Goal: Transaction & Acquisition: Purchase product/service

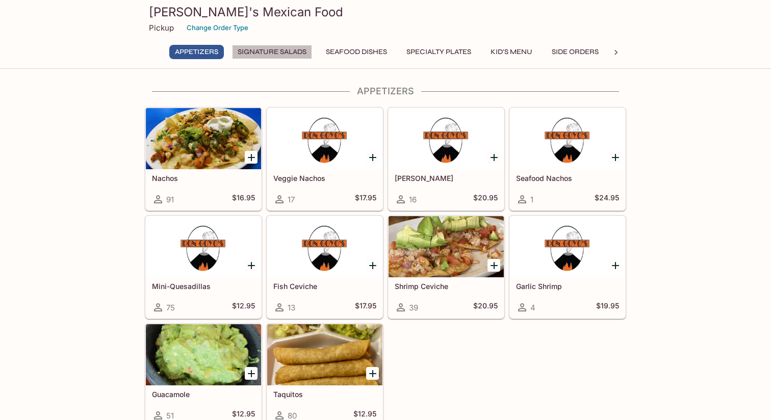
click at [291, 56] on button "Signature Salads" at bounding box center [272, 52] width 80 height 14
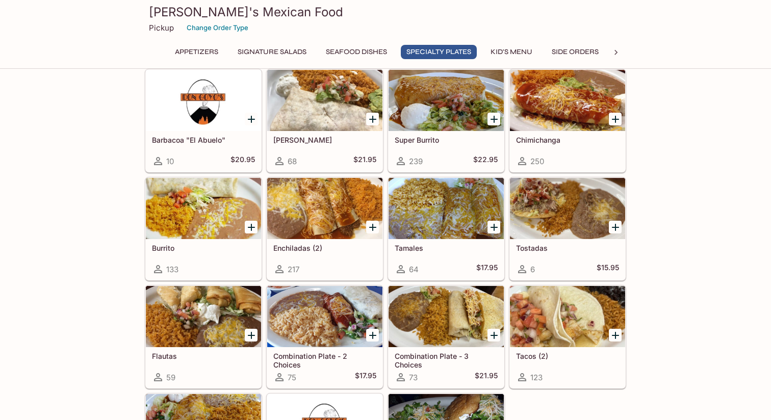
scroll to position [1076, 0]
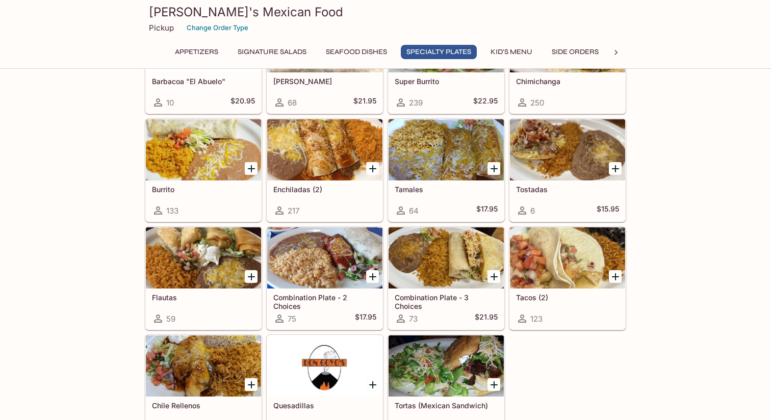
click at [369, 276] on icon "Add Combination Plate - 2 Choices" at bounding box center [373, 277] width 12 height 12
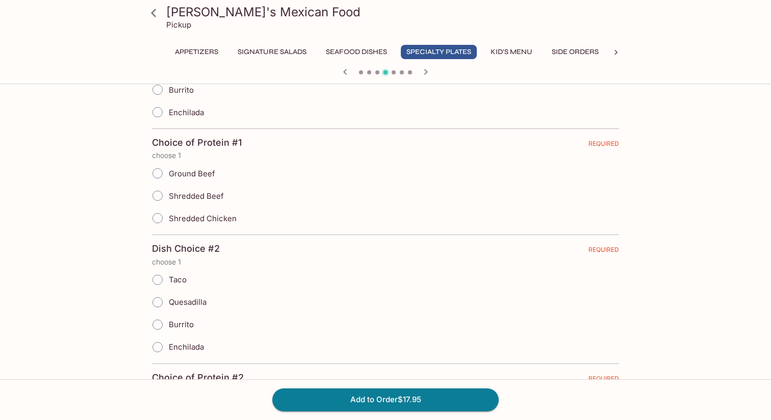
scroll to position [102, 0]
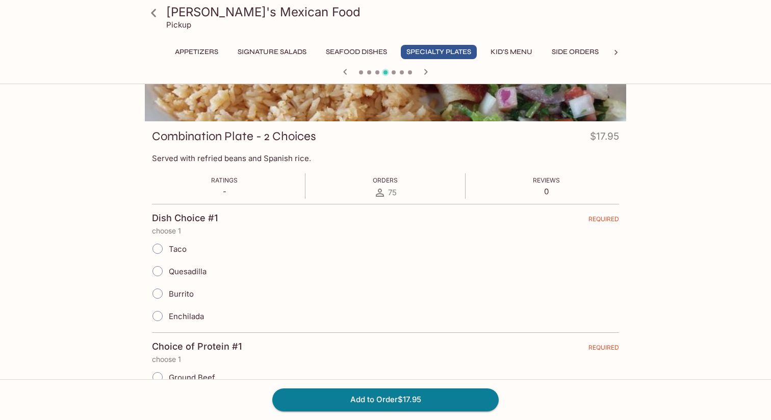
click at [163, 247] on input "Taco" at bounding box center [157, 248] width 21 height 21
radio input "true"
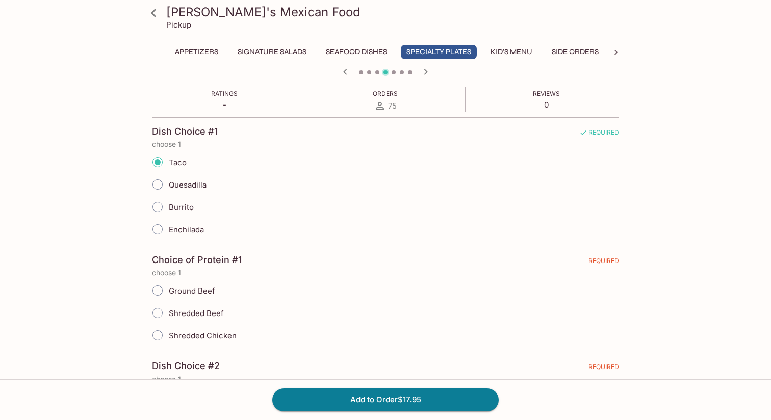
scroll to position [204, 0]
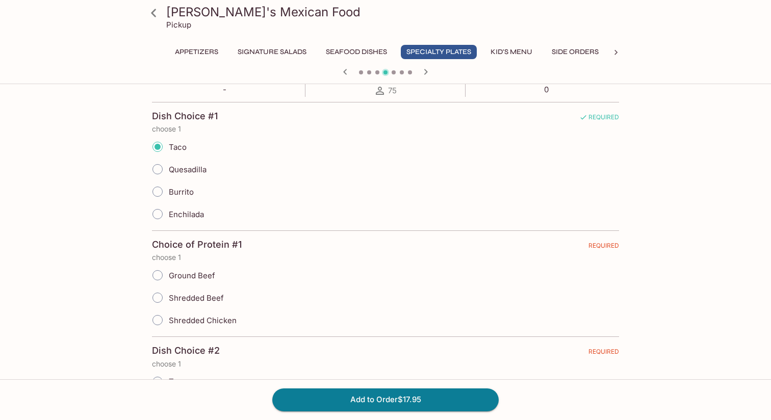
click at [163, 212] on input "Enchilada" at bounding box center [157, 214] width 21 height 21
radio input "true"
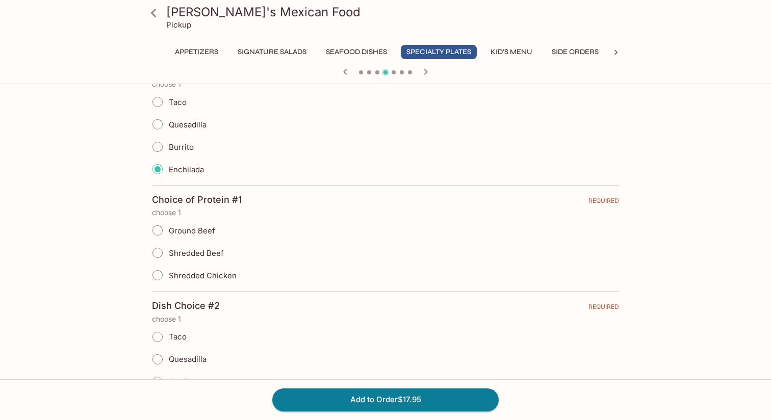
scroll to position [306, 0]
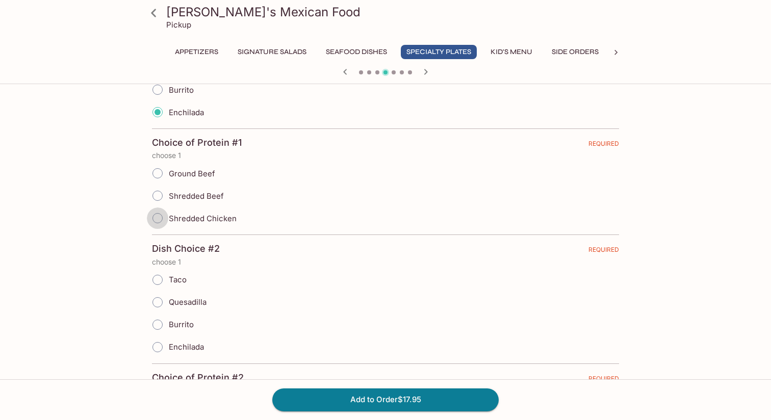
click at [157, 219] on input "Shredded Chicken" at bounding box center [157, 218] width 21 height 21
radio input "true"
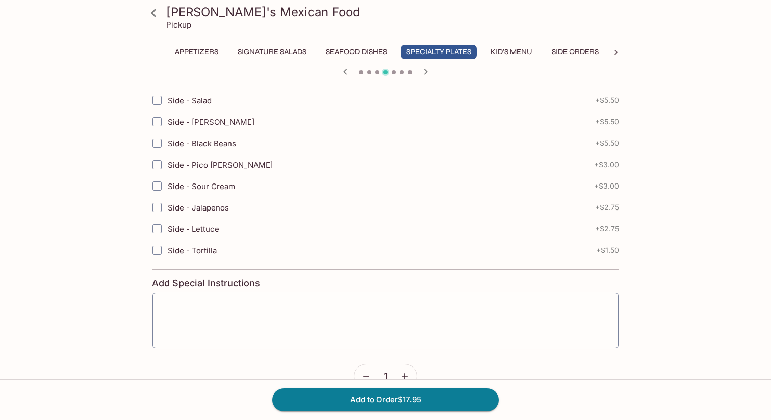
scroll to position [561, 0]
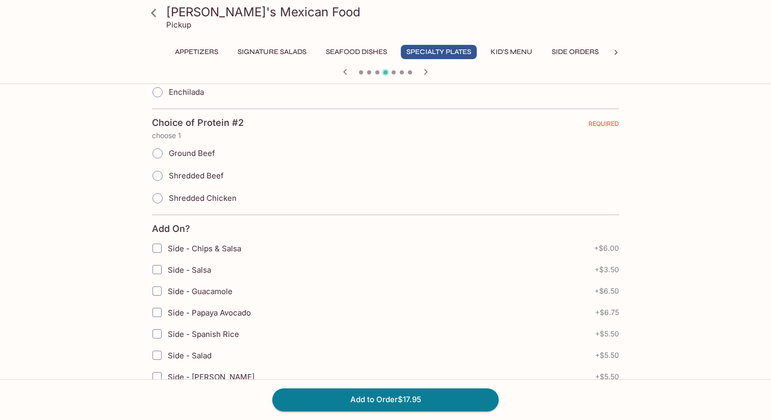
click at [284, 53] on button "Signature Salads" at bounding box center [272, 52] width 80 height 14
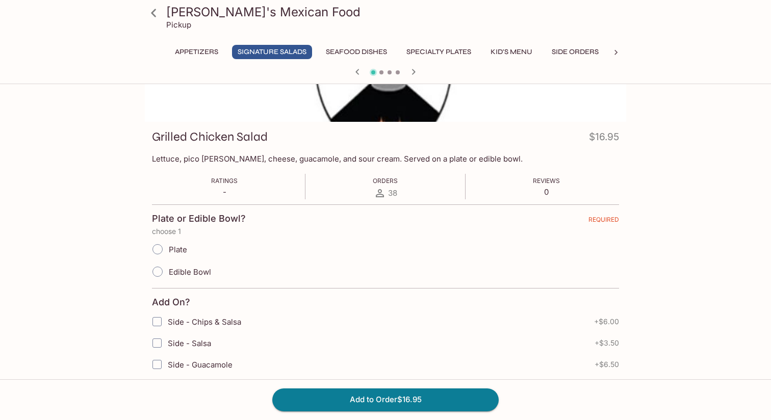
scroll to position [102, 0]
click at [159, 268] on input "Edible Bowl" at bounding box center [157, 271] width 21 height 21
radio input "true"
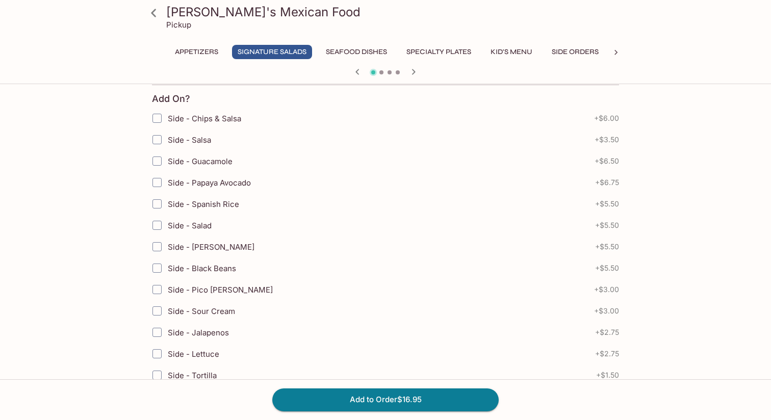
scroll to position [306, 0]
click at [158, 139] on input "Side - Salsa" at bounding box center [157, 139] width 20 height 20
checkbox input "true"
click at [161, 180] on input "Side - Papaya Avocado" at bounding box center [157, 181] width 20 height 20
checkbox input "true"
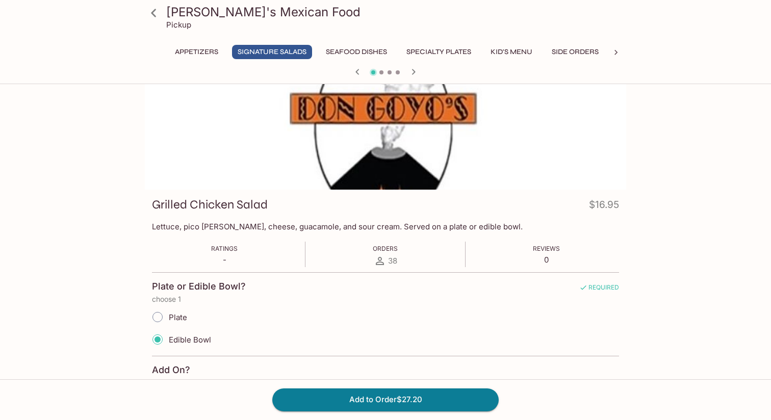
scroll to position [51, 0]
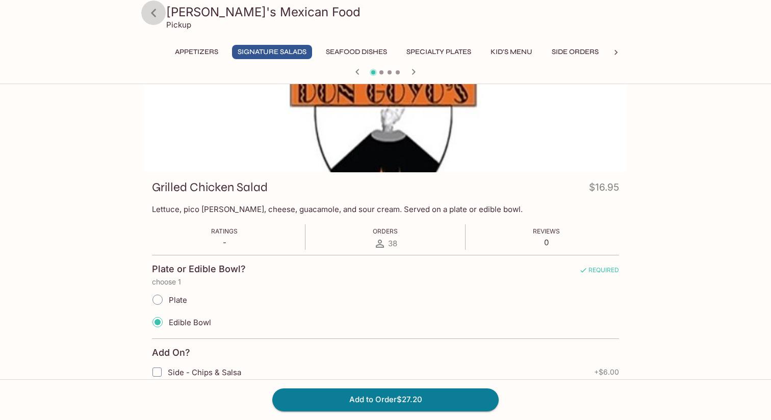
click at [155, 10] on icon at bounding box center [153, 13] width 5 height 8
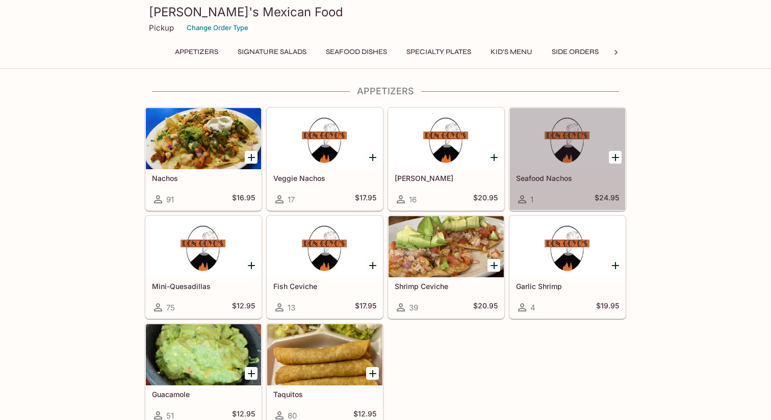
click at [556, 158] on div at bounding box center [567, 138] width 115 height 61
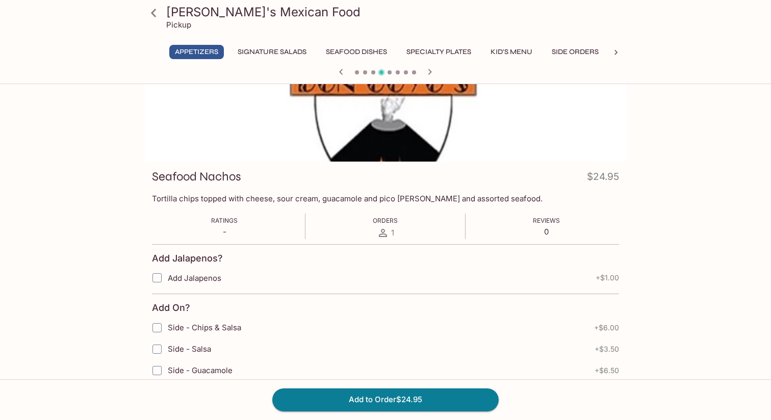
scroll to position [51, 0]
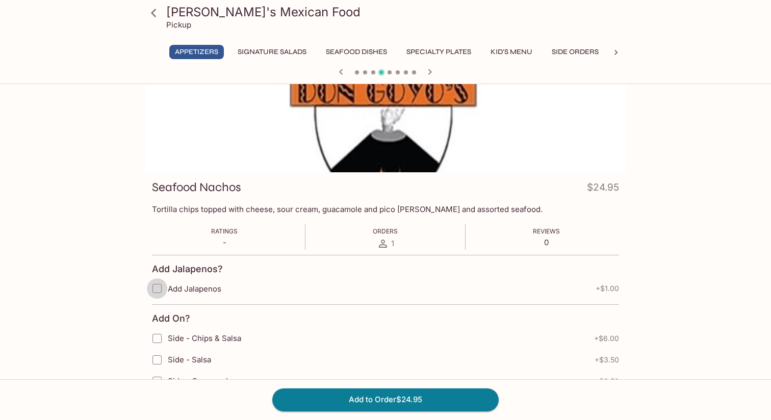
click at [156, 284] on input "Add Jalapenos" at bounding box center [157, 289] width 20 height 20
checkbox input "true"
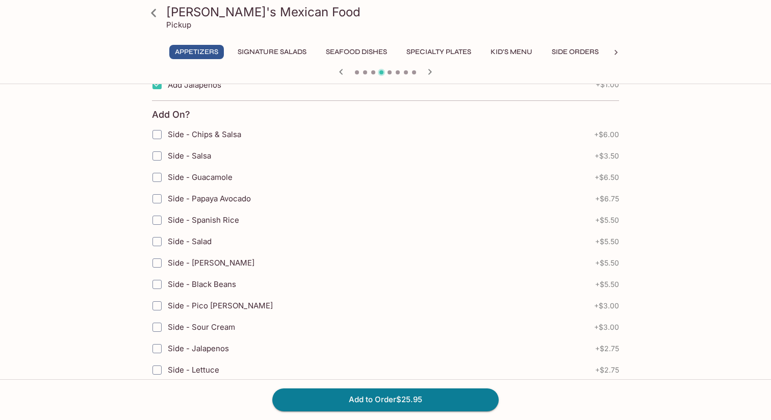
scroll to position [0, 0]
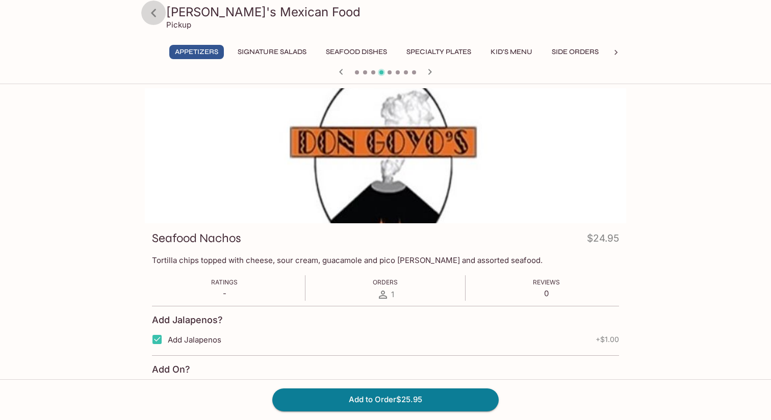
click at [154, 18] on icon at bounding box center [154, 13] width 18 height 18
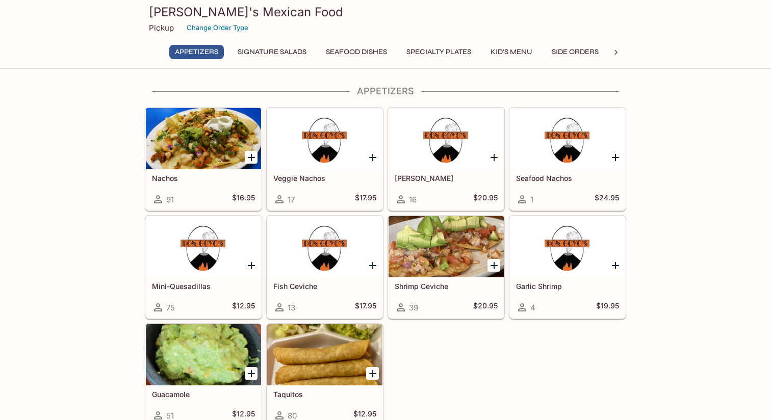
click at [317, 273] on div at bounding box center [324, 246] width 115 height 61
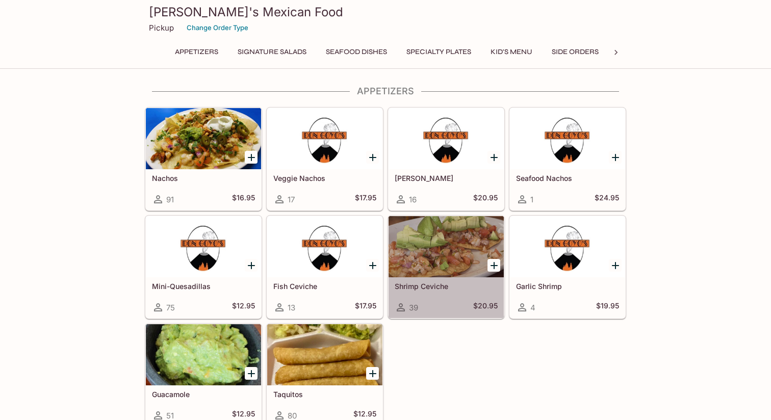
click at [446, 256] on div at bounding box center [446, 246] width 115 height 61
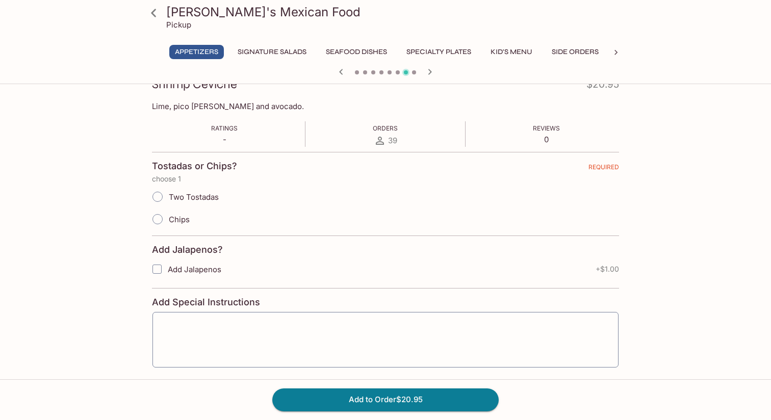
scroll to position [153, 0]
click at [154, 269] on input "Add Jalapenos" at bounding box center [157, 270] width 20 height 20
checkbox input "true"
click at [160, 218] on input "Chips" at bounding box center [157, 220] width 21 height 21
radio input "true"
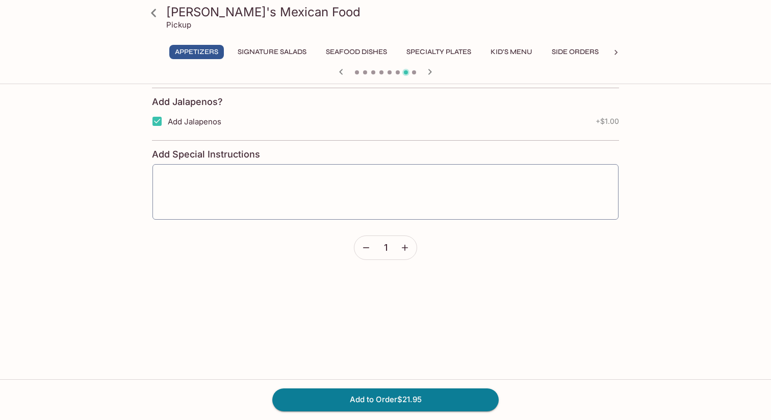
scroll to position [306, 0]
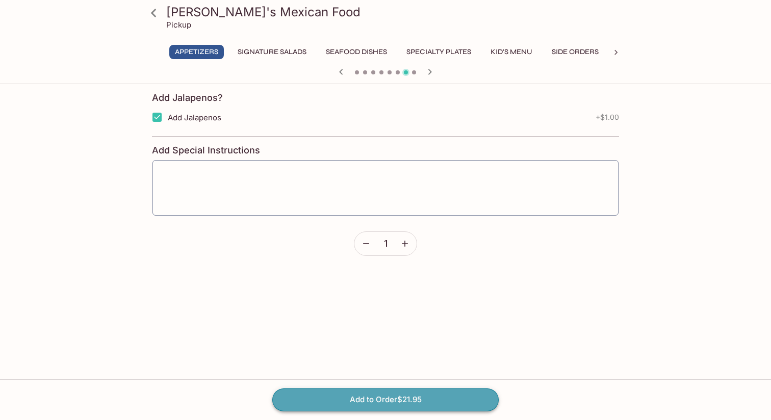
click at [371, 396] on button "Add to Order $21.95" at bounding box center [385, 400] width 227 height 22
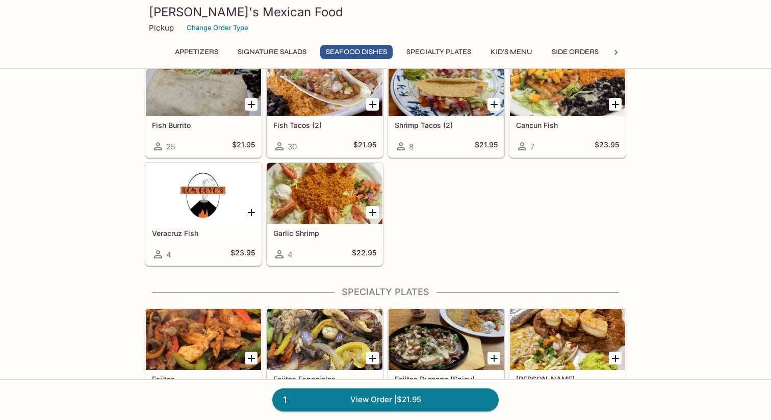
scroll to position [459, 0]
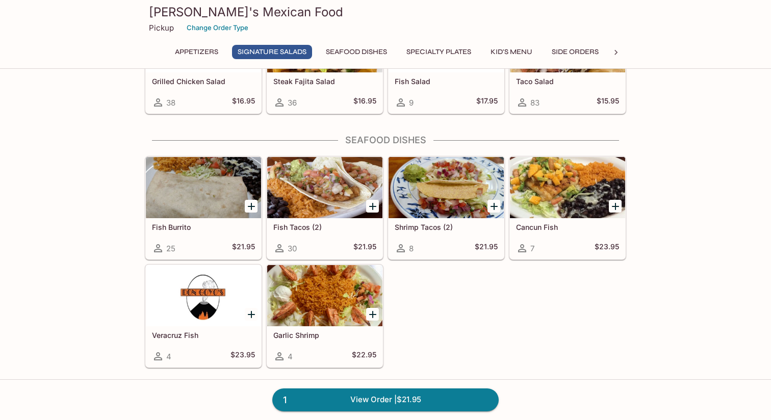
click at [329, 203] on div at bounding box center [324, 187] width 115 height 61
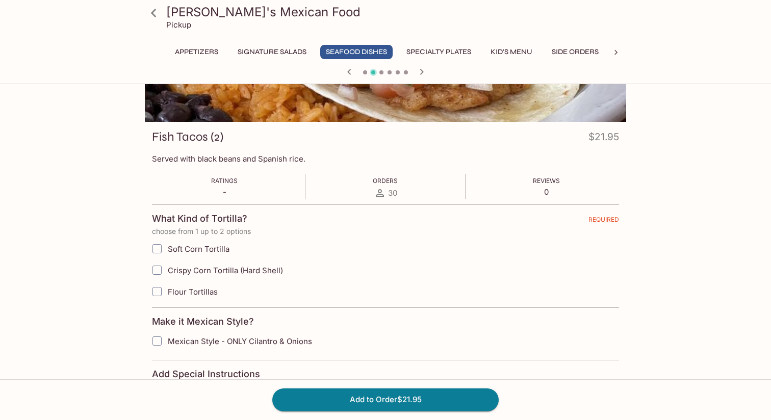
scroll to position [102, 0]
click at [155, 248] on input "Soft Corn Tortilla" at bounding box center [157, 248] width 20 height 20
checkbox input "true"
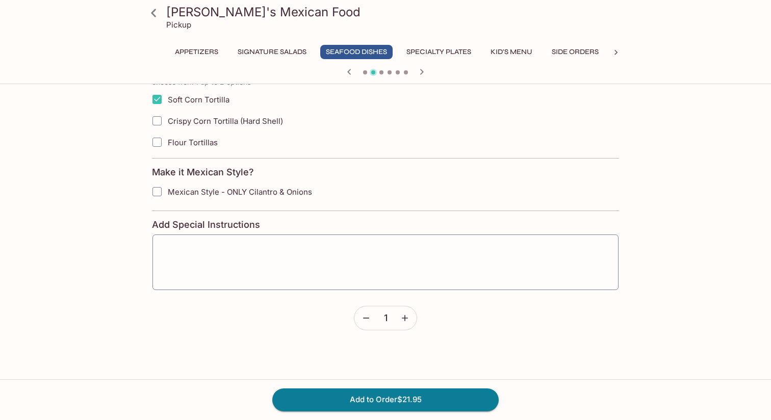
scroll to position [255, 0]
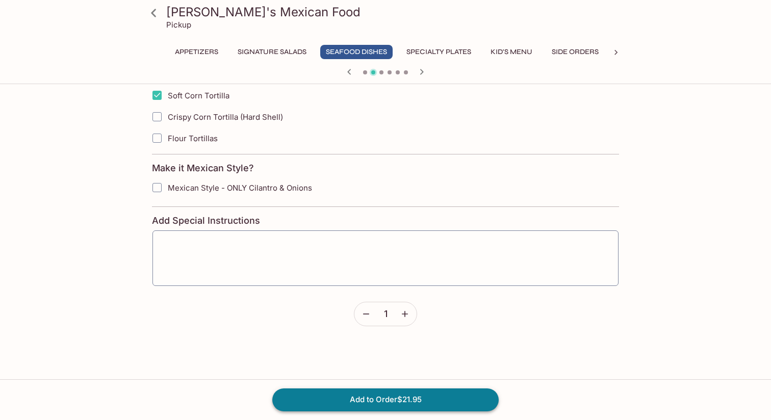
click at [373, 396] on button "Add to Order $21.95" at bounding box center [385, 400] width 227 height 22
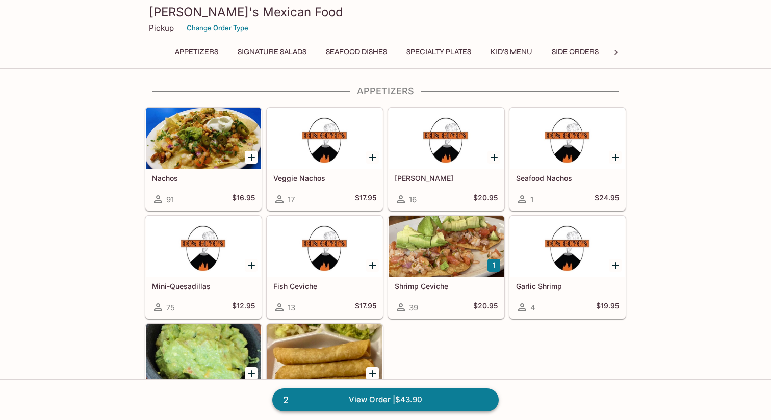
click at [381, 403] on link "2 View Order | $43.90" at bounding box center [385, 400] width 227 height 22
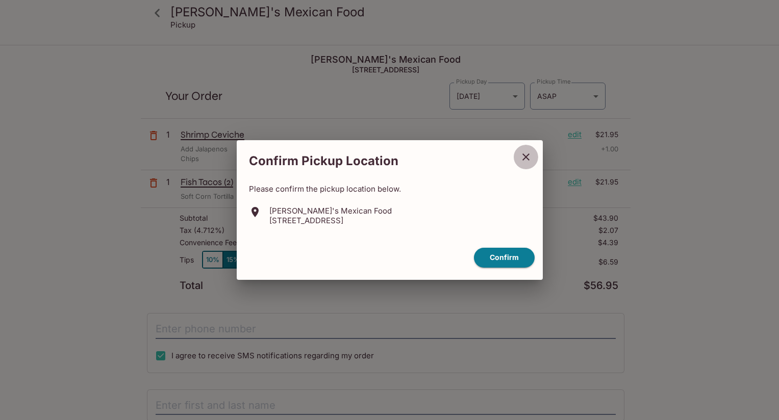
click at [529, 155] on icon "close" at bounding box center [526, 157] width 12 height 12
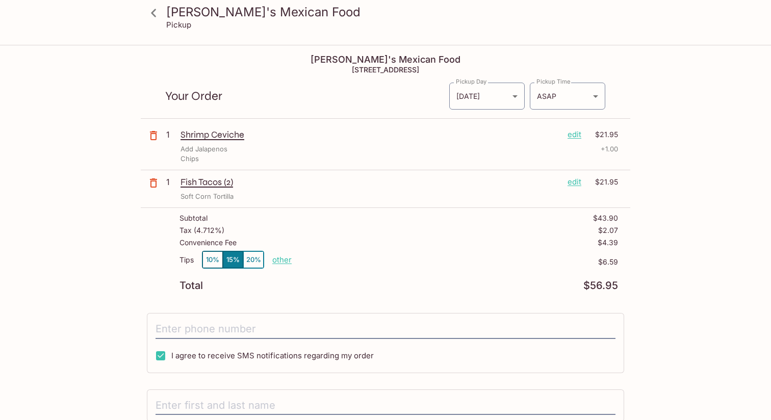
click at [579, 132] on p "edit" at bounding box center [575, 134] width 14 height 11
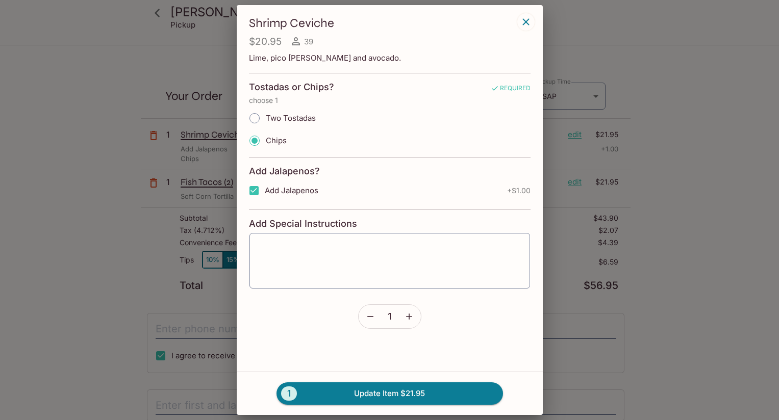
click at [370, 316] on icon "button" at bounding box center [370, 317] width 10 height 10
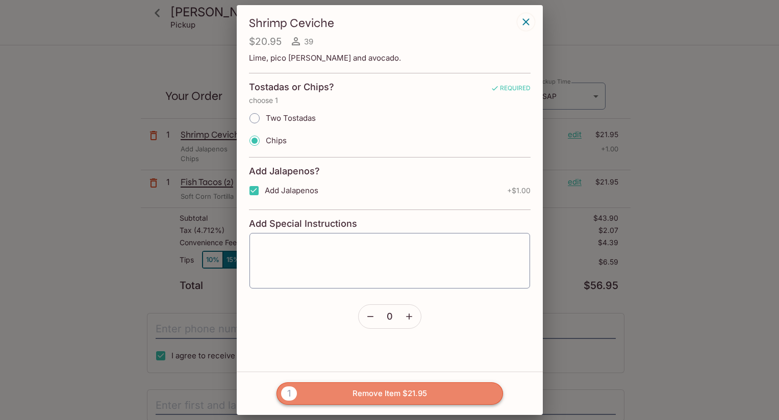
click at [391, 392] on button "1 Remove Item $21.95" at bounding box center [390, 394] width 227 height 22
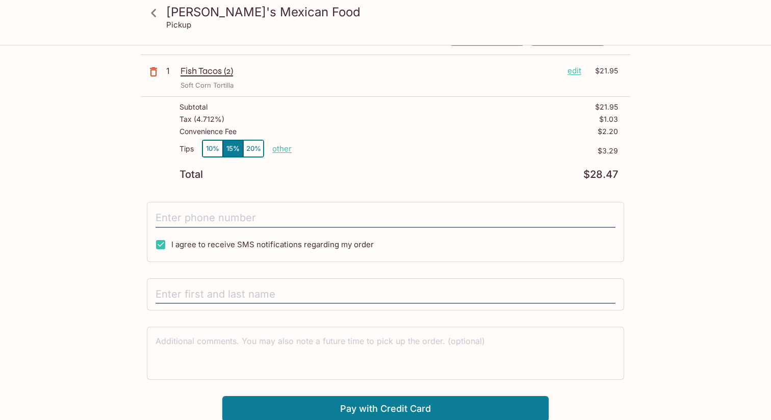
scroll to position [65, 0]
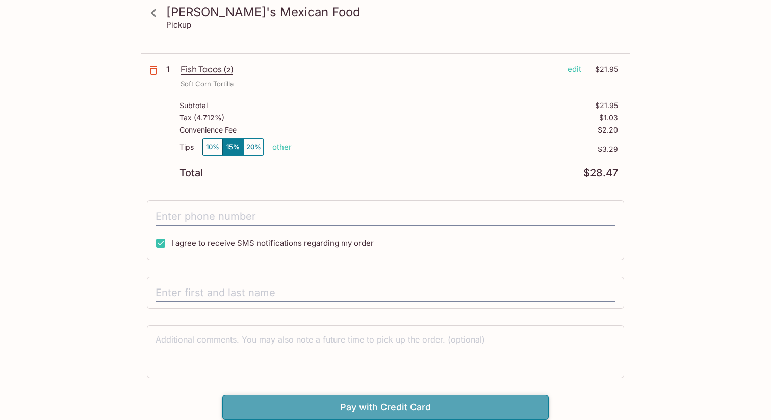
click at [388, 406] on button "Pay with Credit Card" at bounding box center [385, 408] width 327 height 26
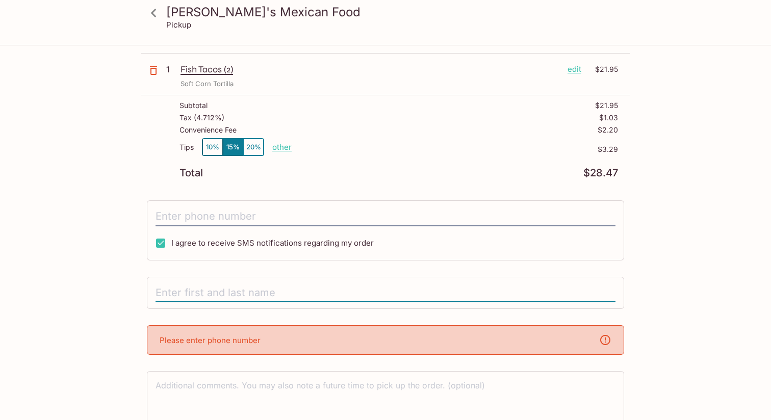
click at [240, 292] on input "text" at bounding box center [386, 293] width 460 height 19
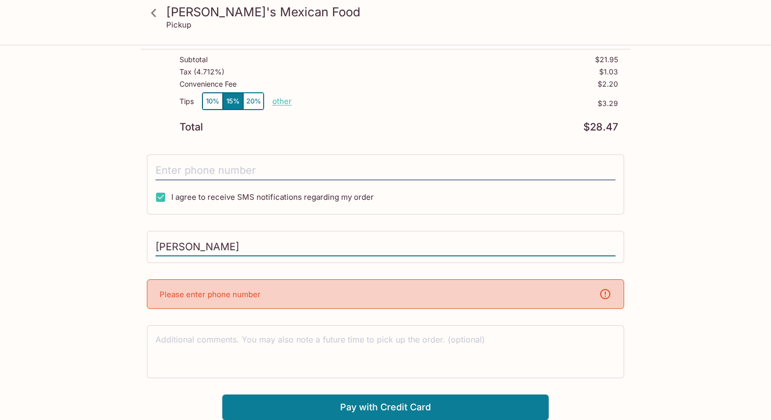
click at [301, 296] on div "Please enter phone number" at bounding box center [386, 295] width 478 height 30
click at [231, 245] on input "[PERSON_NAME]" at bounding box center [386, 247] width 460 height 19
type input "a"
type input "[PERSON_NAME]"
click at [333, 297] on div "Please enter phone number" at bounding box center [386, 295] width 478 height 30
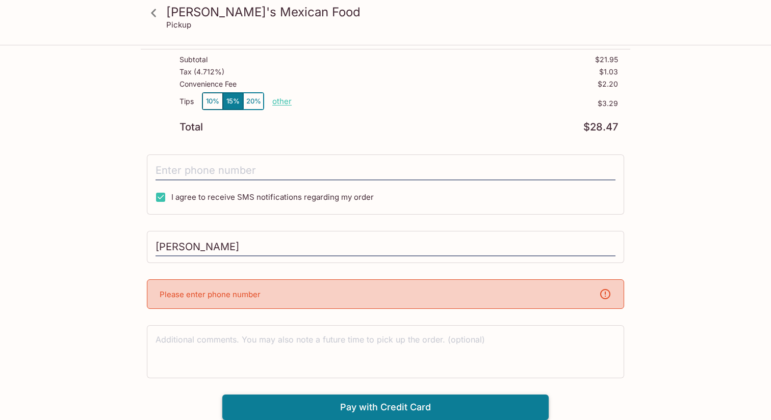
click at [323, 417] on button "Pay with Credit Card" at bounding box center [385, 408] width 327 height 26
click at [237, 173] on input "tel" at bounding box center [386, 170] width 460 height 19
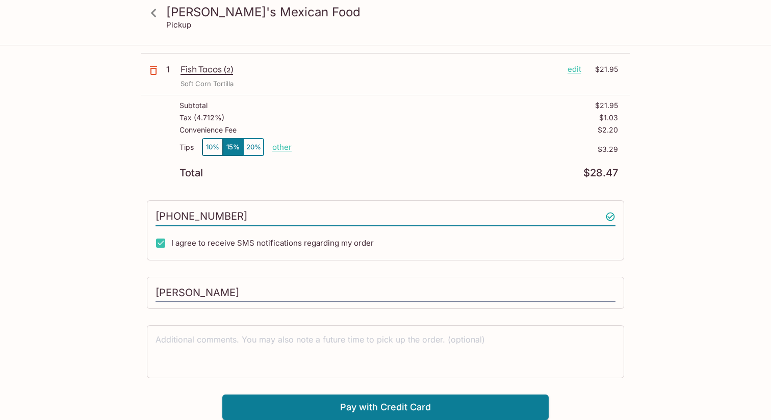
scroll to position [65, 0]
type input "[PHONE_NUMBER]"
click at [351, 407] on button "Pay with Credit Card" at bounding box center [385, 408] width 327 height 26
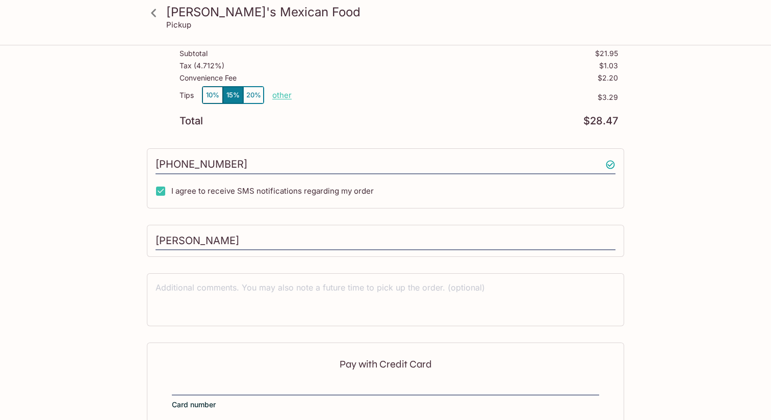
scroll to position [218, 0]
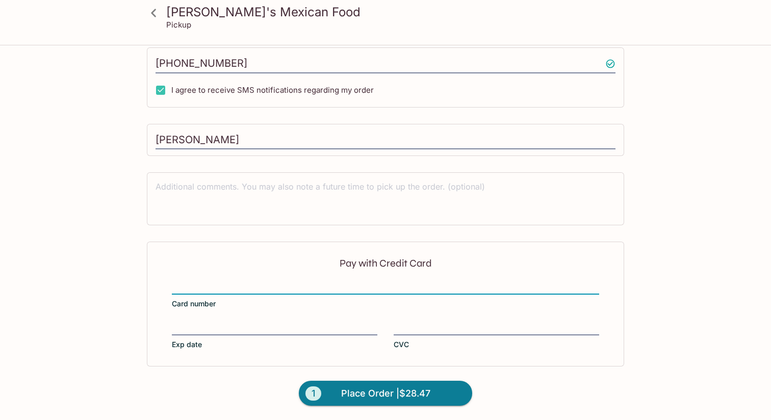
click at [186, 321] on div "Pay with Credit Card Card number Exp date CVC" at bounding box center [386, 304] width 478 height 124
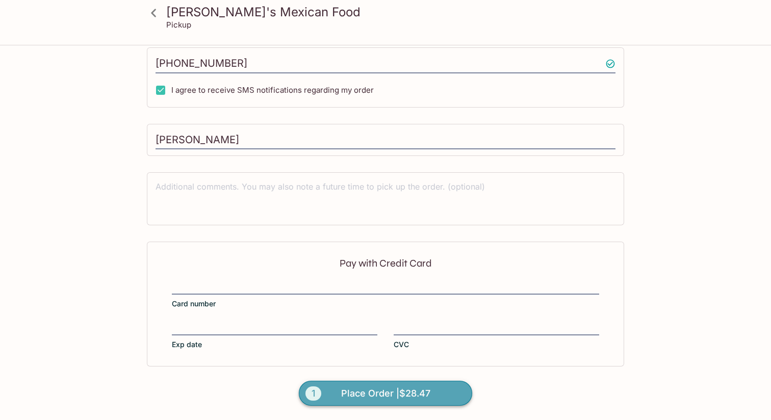
click at [381, 391] on span "Place Order | $28.47" at bounding box center [385, 394] width 89 height 16
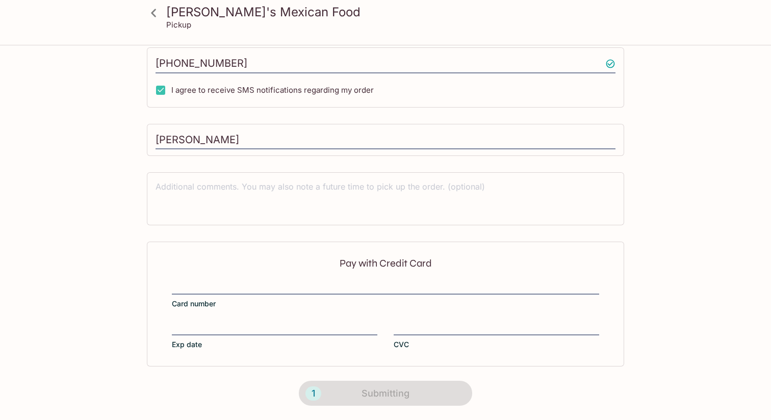
scroll to position [172, 0]
